Goal: Find specific page/section: Find specific page/section

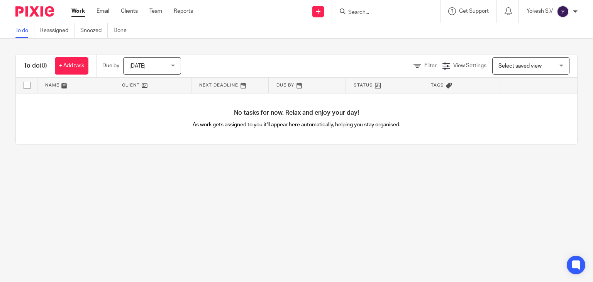
click at [355, 14] on input "Search" at bounding box center [381, 12] width 69 height 7
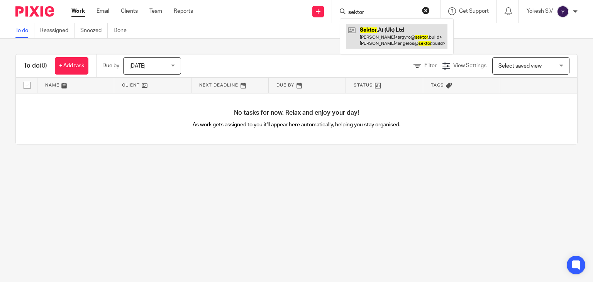
type input "sektor"
click at [390, 27] on link at bounding box center [396, 36] width 101 height 24
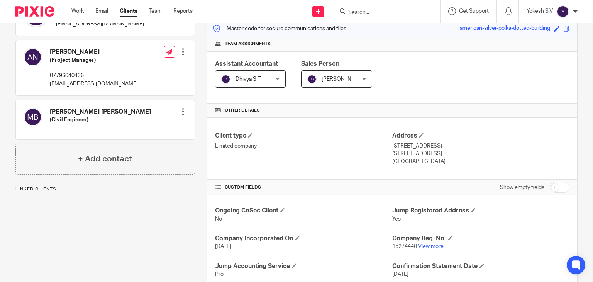
scroll to position [102, 0]
click at [435, 243] on link "View more" at bounding box center [430, 245] width 25 height 5
